Goal: Task Accomplishment & Management: Manage account settings

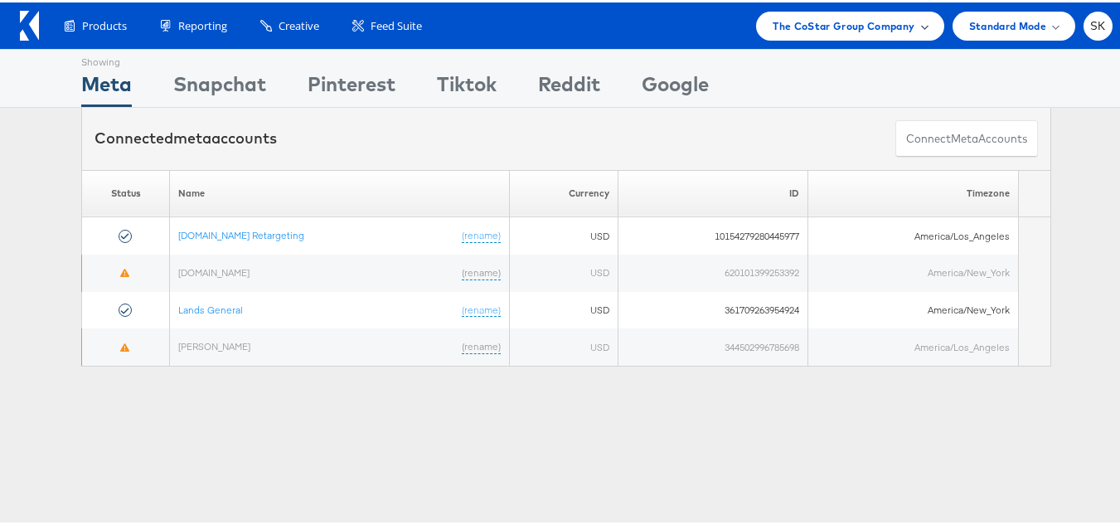
click at [886, 24] on span "The CoStar Group Company" at bounding box center [843, 23] width 142 height 17
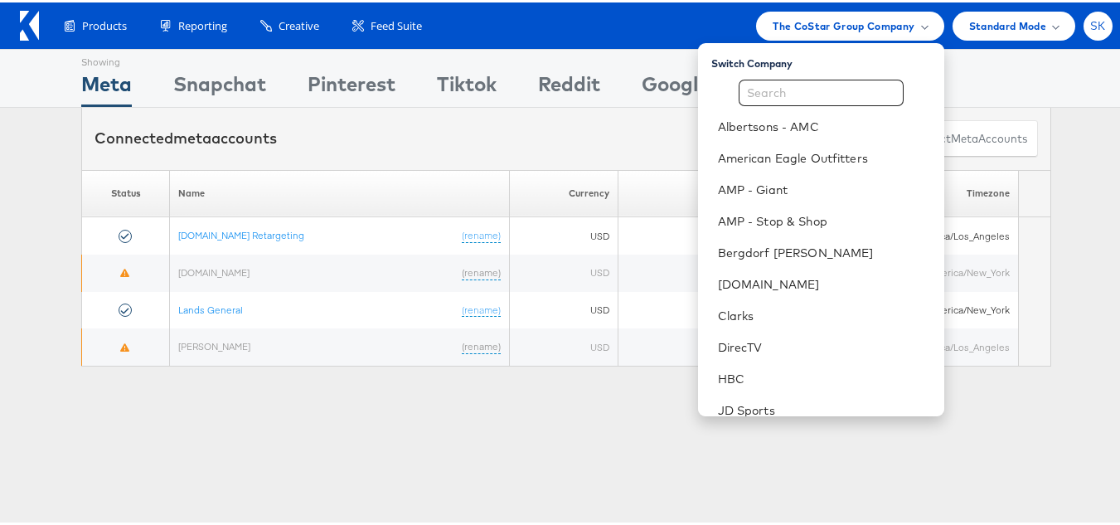
click at [1086, 31] on div "SK" at bounding box center [1097, 23] width 29 height 29
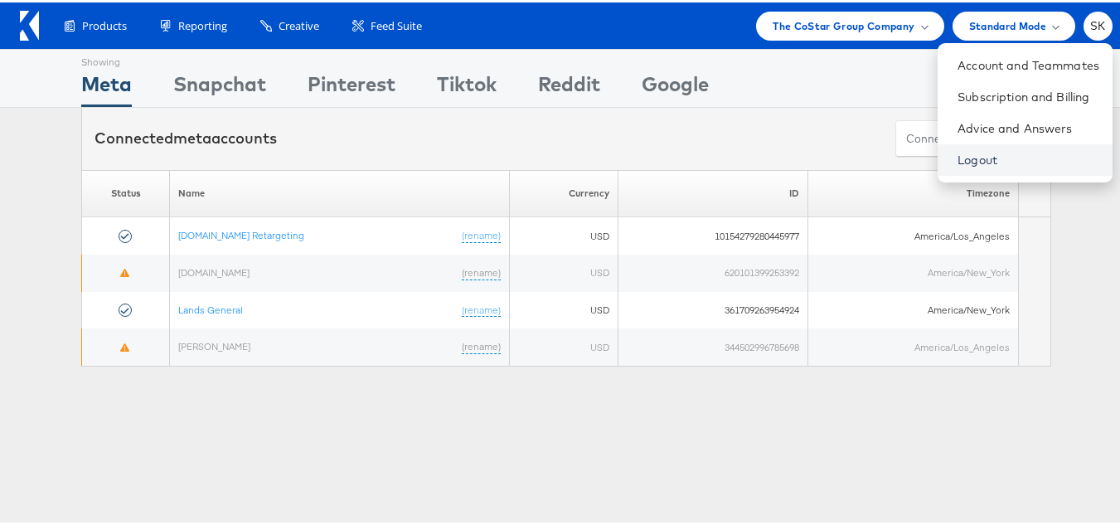
click at [957, 154] on link "Logout" at bounding box center [1028, 157] width 142 height 17
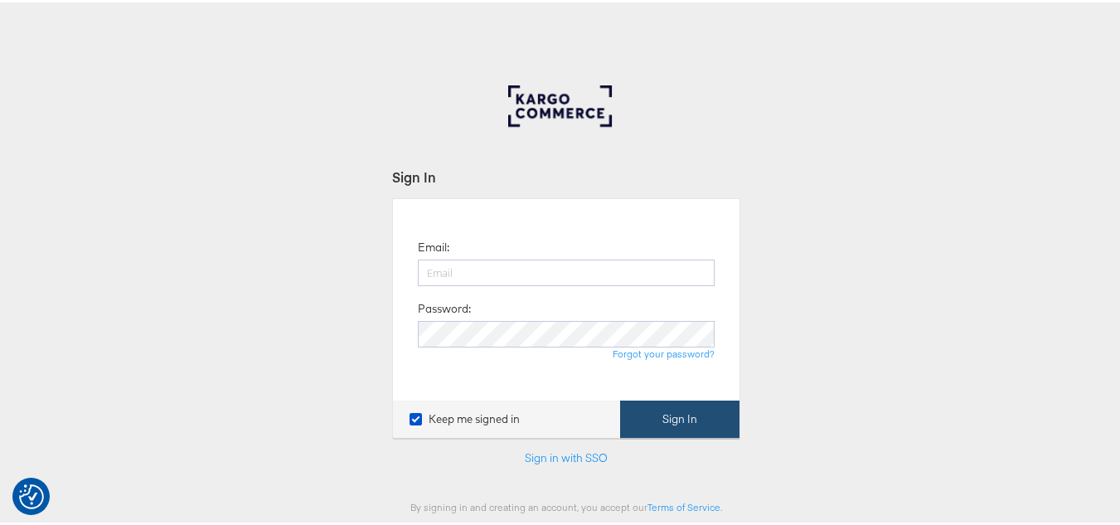
type input "[PERSON_NAME][EMAIL_ADDRESS][DOMAIN_NAME]"
click at [659, 409] on button "Sign In" at bounding box center [679, 416] width 119 height 37
